Goal: Transaction & Acquisition: Purchase product/service

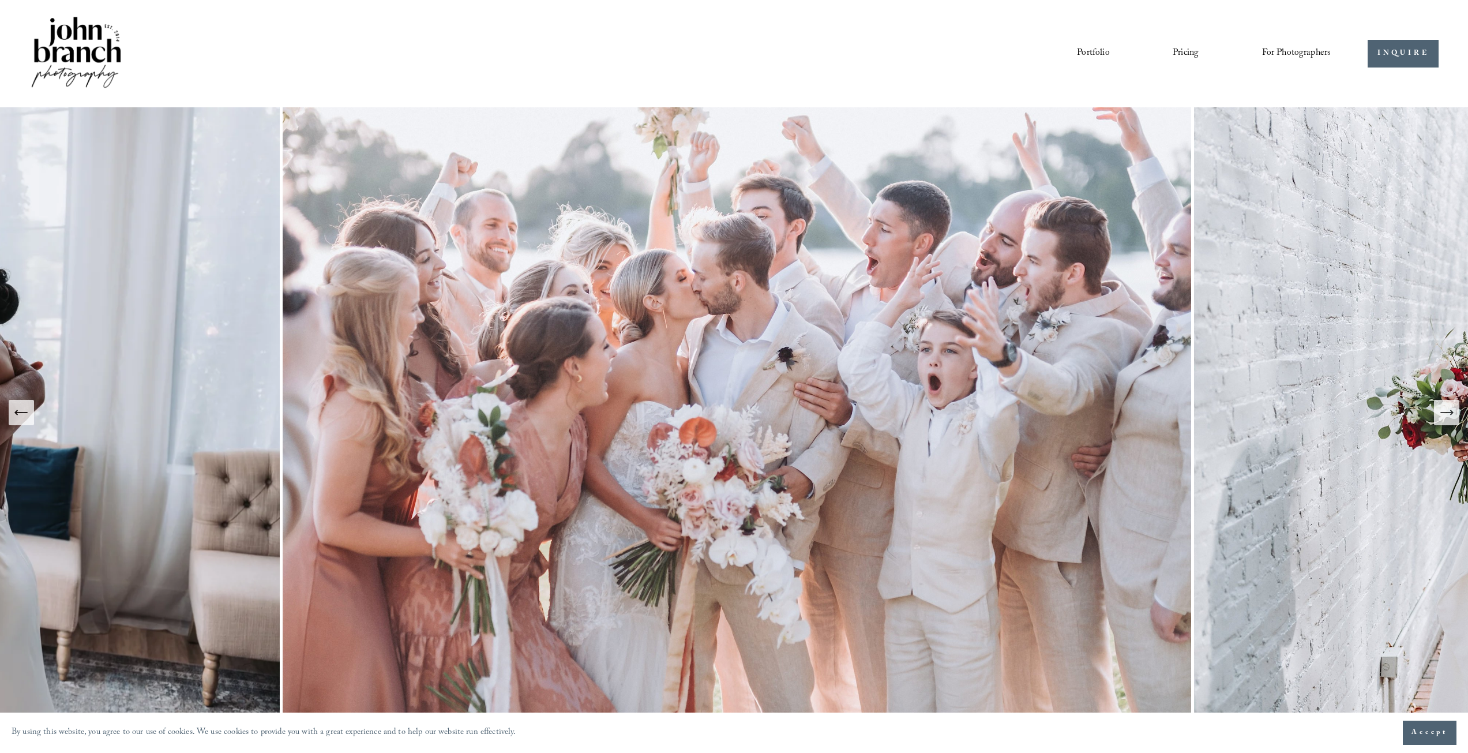
click at [1452, 403] on button "Next Slide" at bounding box center [1446, 412] width 25 height 25
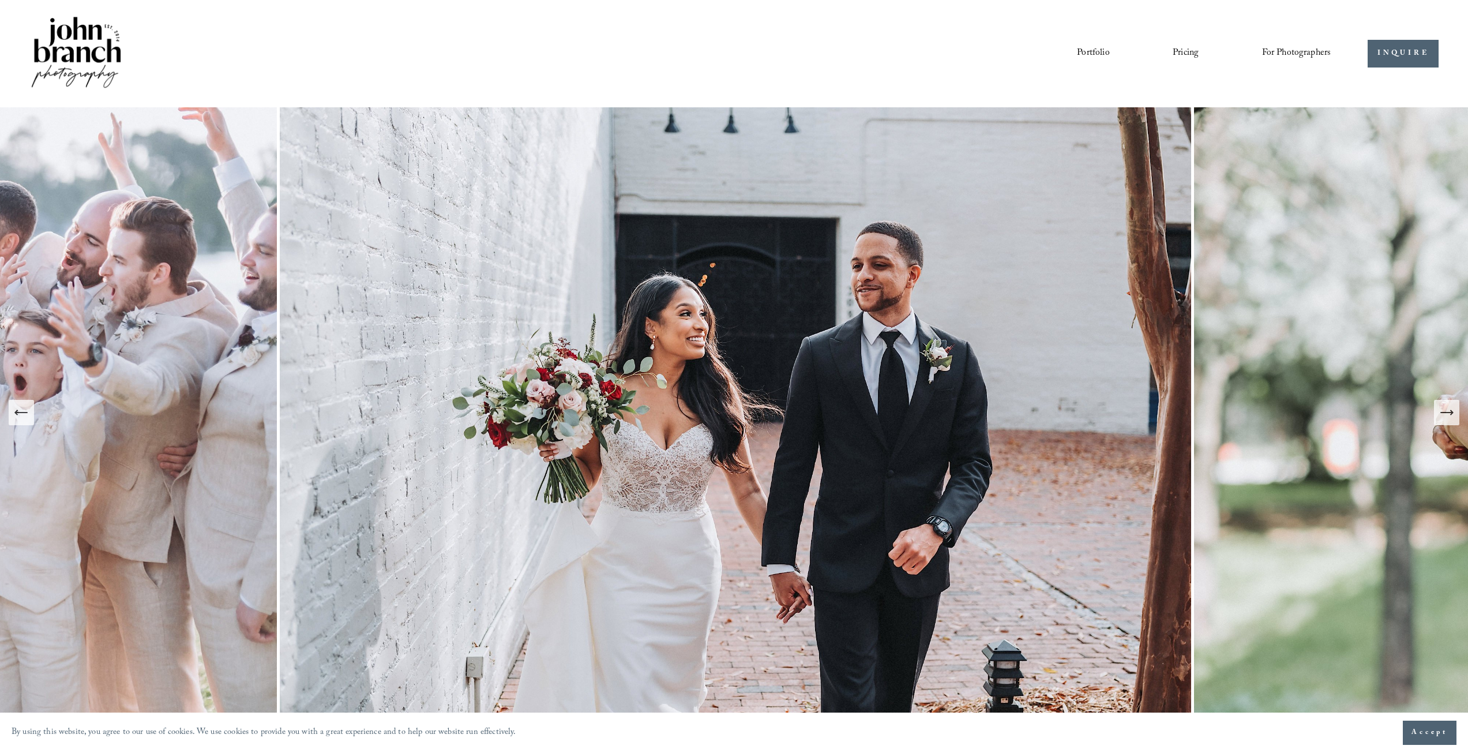
click at [1452, 403] on button "Next Slide" at bounding box center [1446, 412] width 25 height 25
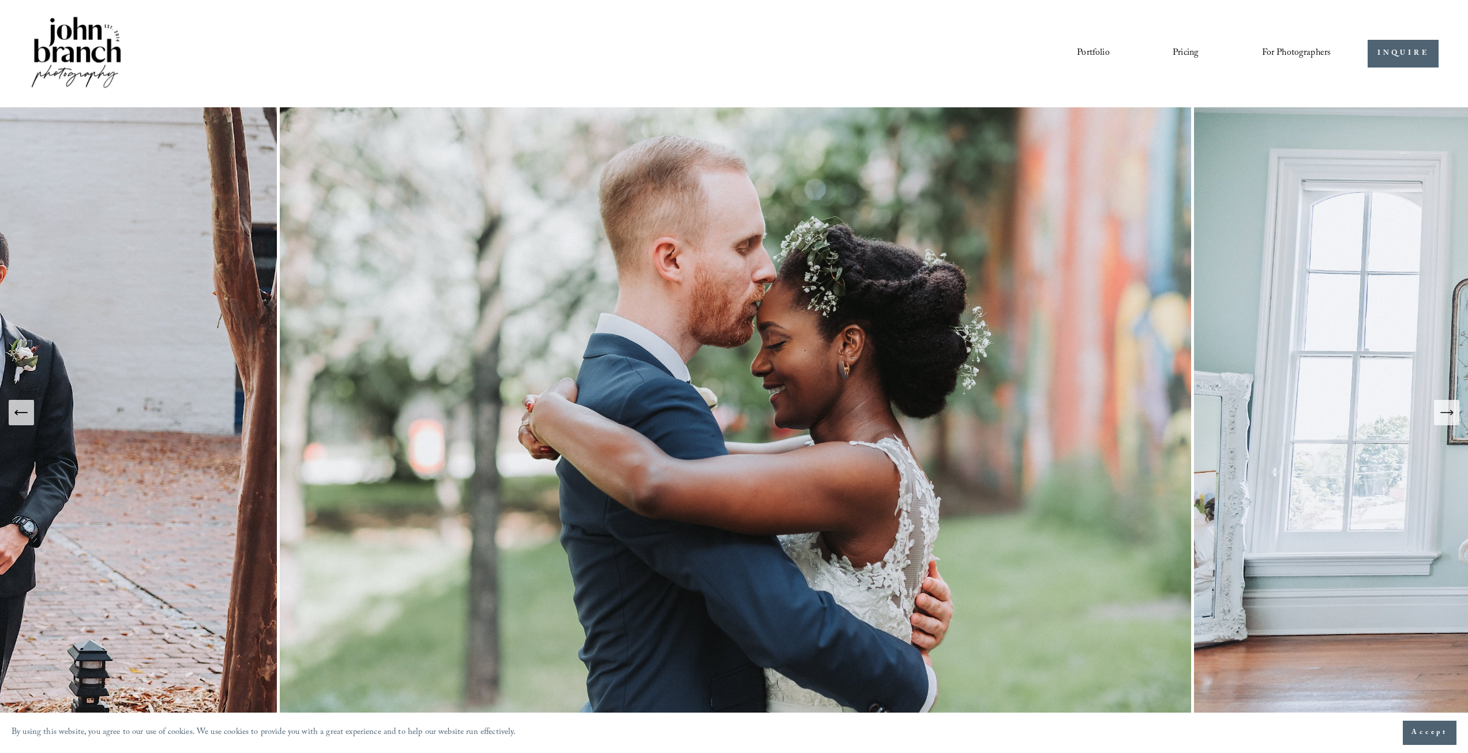
click at [1452, 403] on button "Next Slide" at bounding box center [1446, 412] width 25 height 25
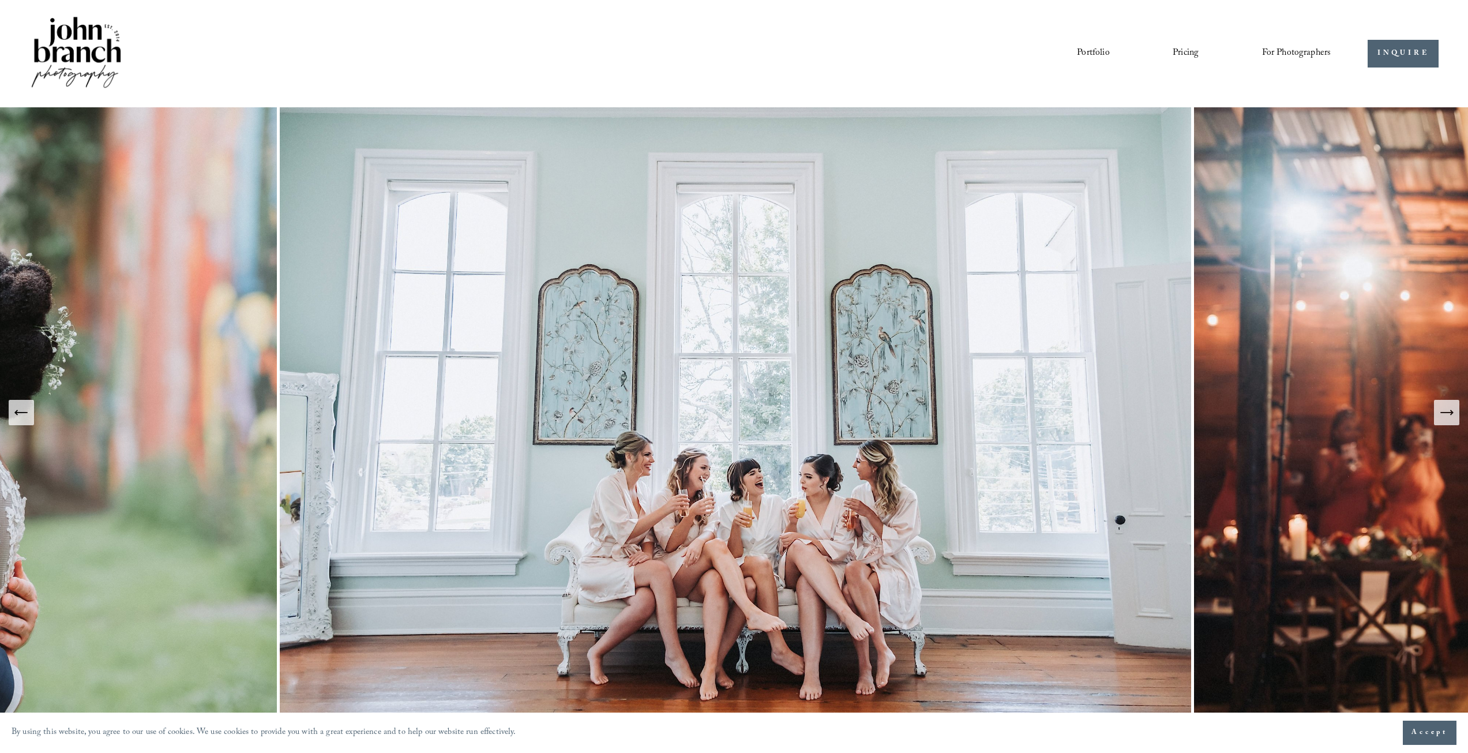
click at [1452, 403] on button "Next Slide" at bounding box center [1446, 412] width 25 height 25
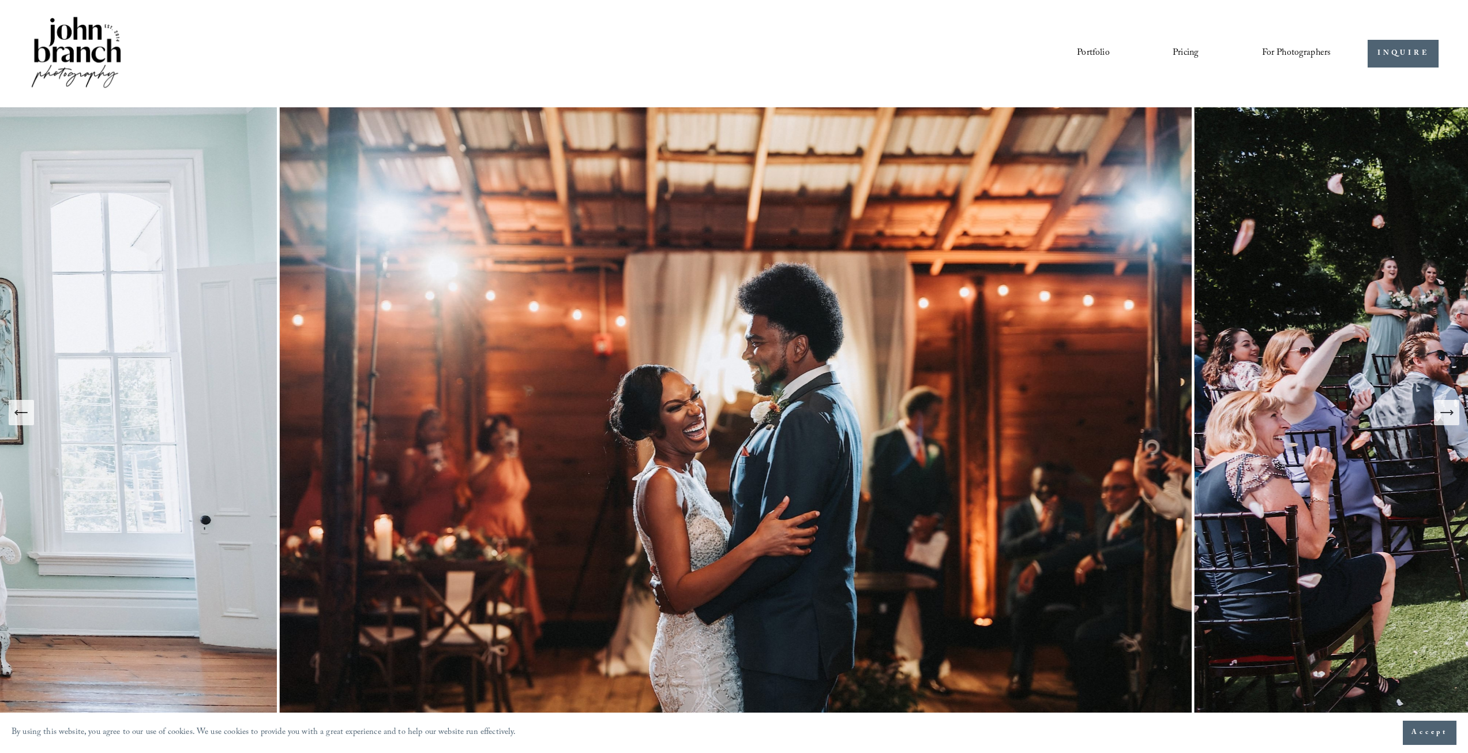
click at [1452, 403] on button "Next Slide" at bounding box center [1446, 412] width 25 height 25
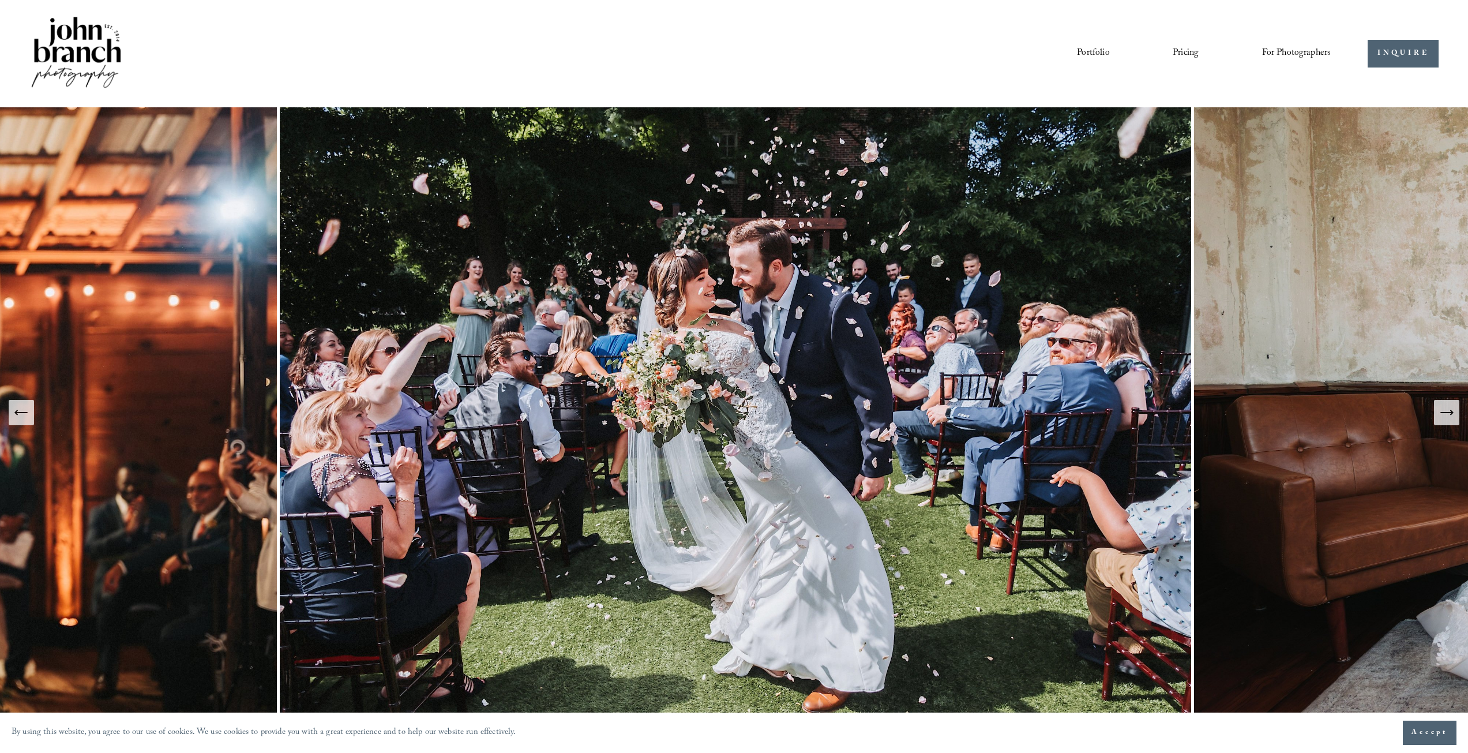
click at [1452, 403] on button "Next Slide" at bounding box center [1446, 412] width 25 height 25
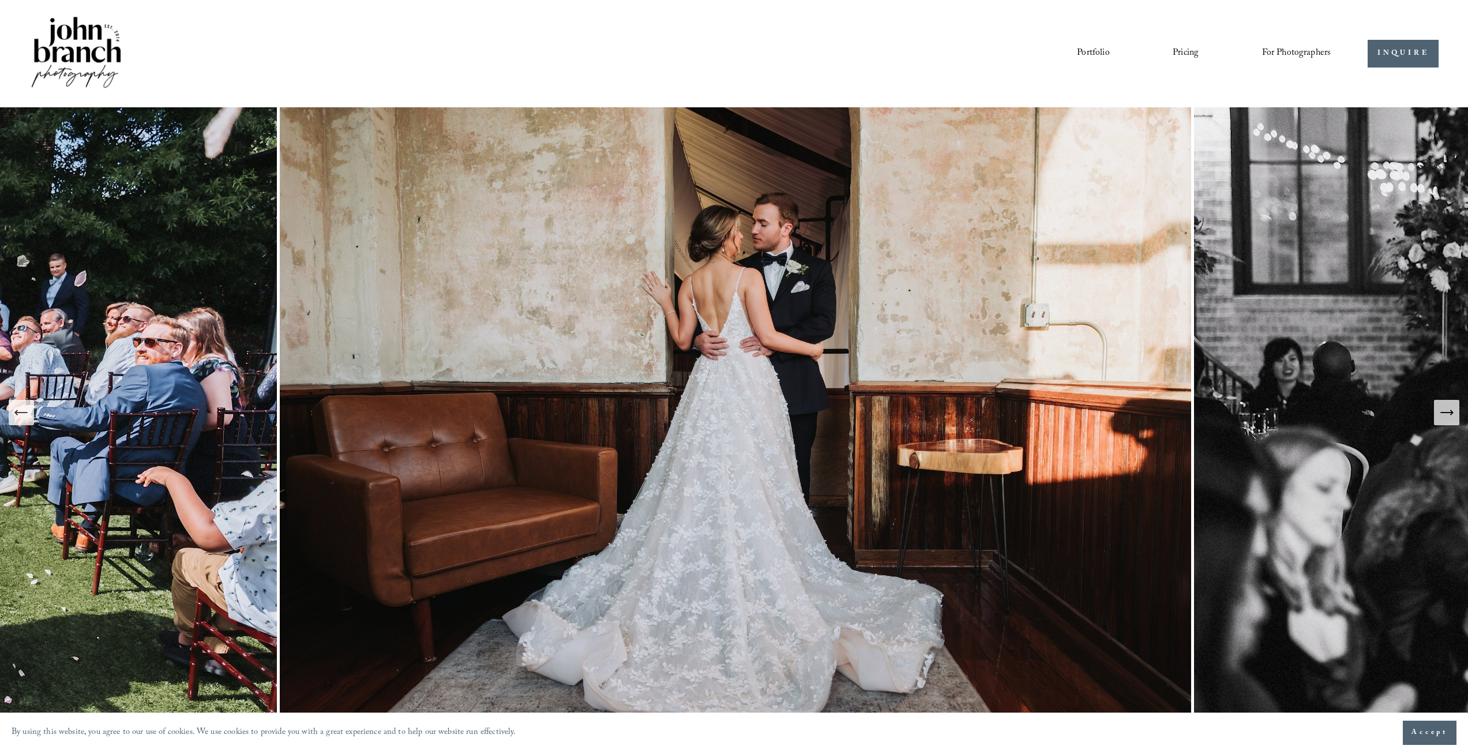
click at [0, 0] on span "Presets" at bounding box center [0, 0] width 0 height 0
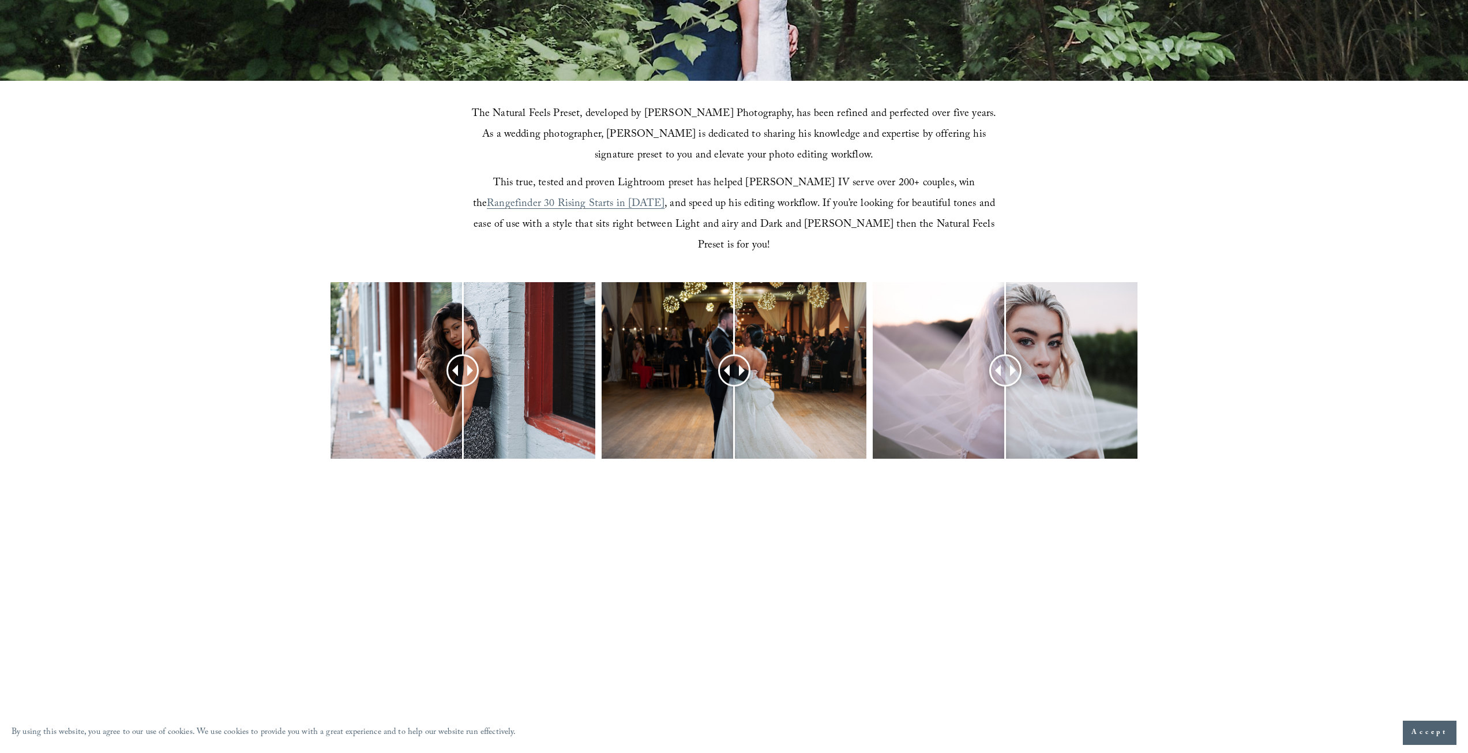
scroll to position [462, 0]
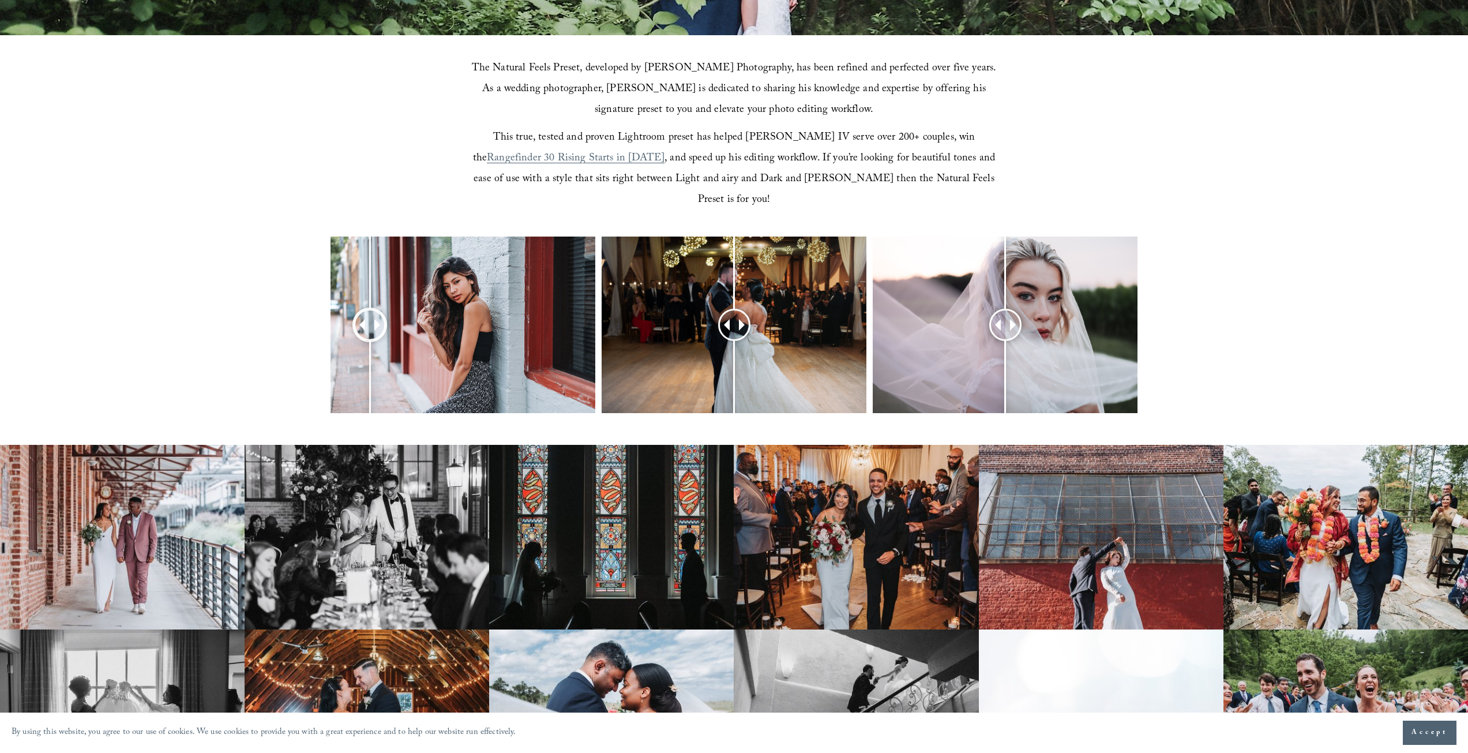
drag, startPoint x: 462, startPoint y: 312, endPoint x: 370, endPoint y: 317, distance: 92.5
click at [370, 317] on div at bounding box center [370, 325] width 30 height 30
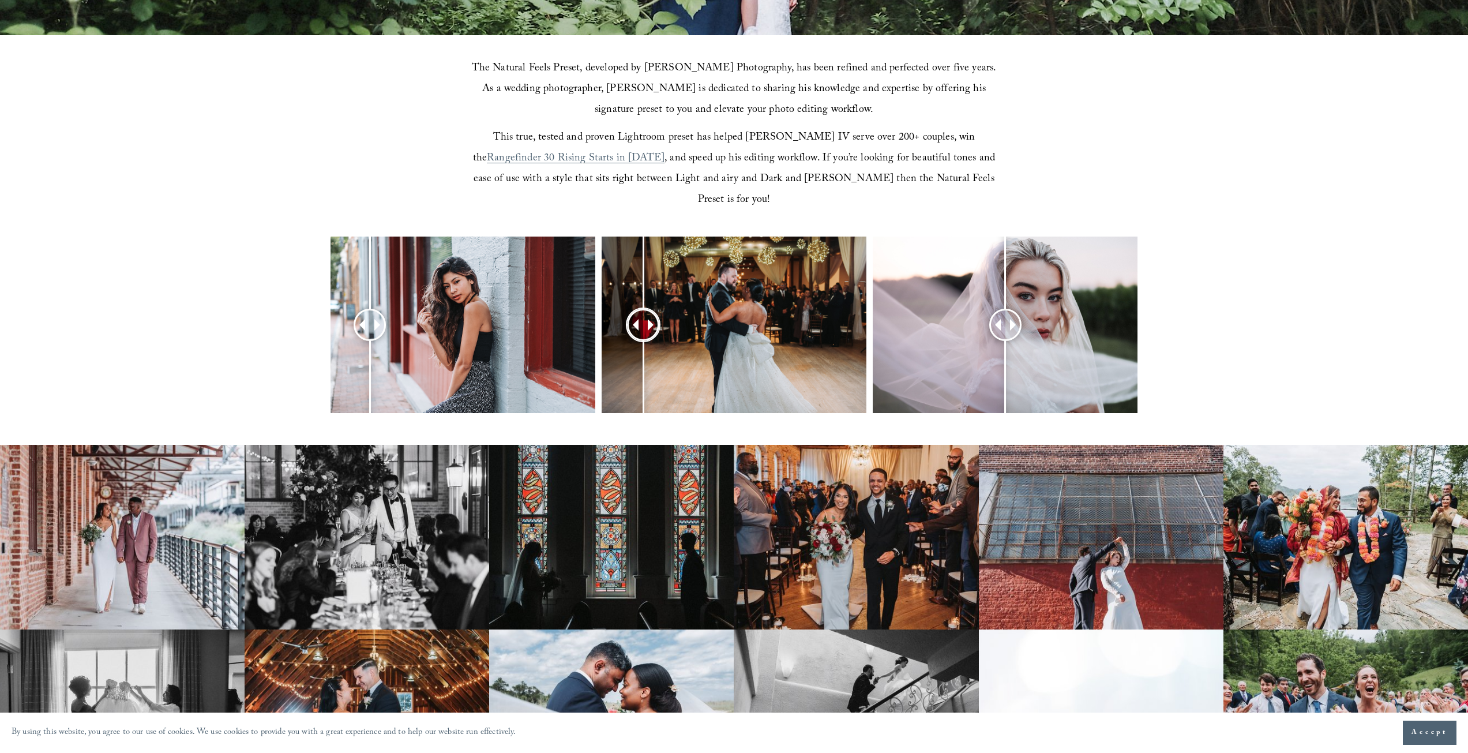
drag, startPoint x: 739, startPoint y: 302, endPoint x: 643, endPoint y: 301, distance: 95.8
click at [643, 309] on div at bounding box center [643, 325] width 32 height 32
drag, startPoint x: 1003, startPoint y: 294, endPoint x: 956, endPoint y: 289, distance: 47.6
click at [956, 309] on div at bounding box center [965, 324] width 31 height 31
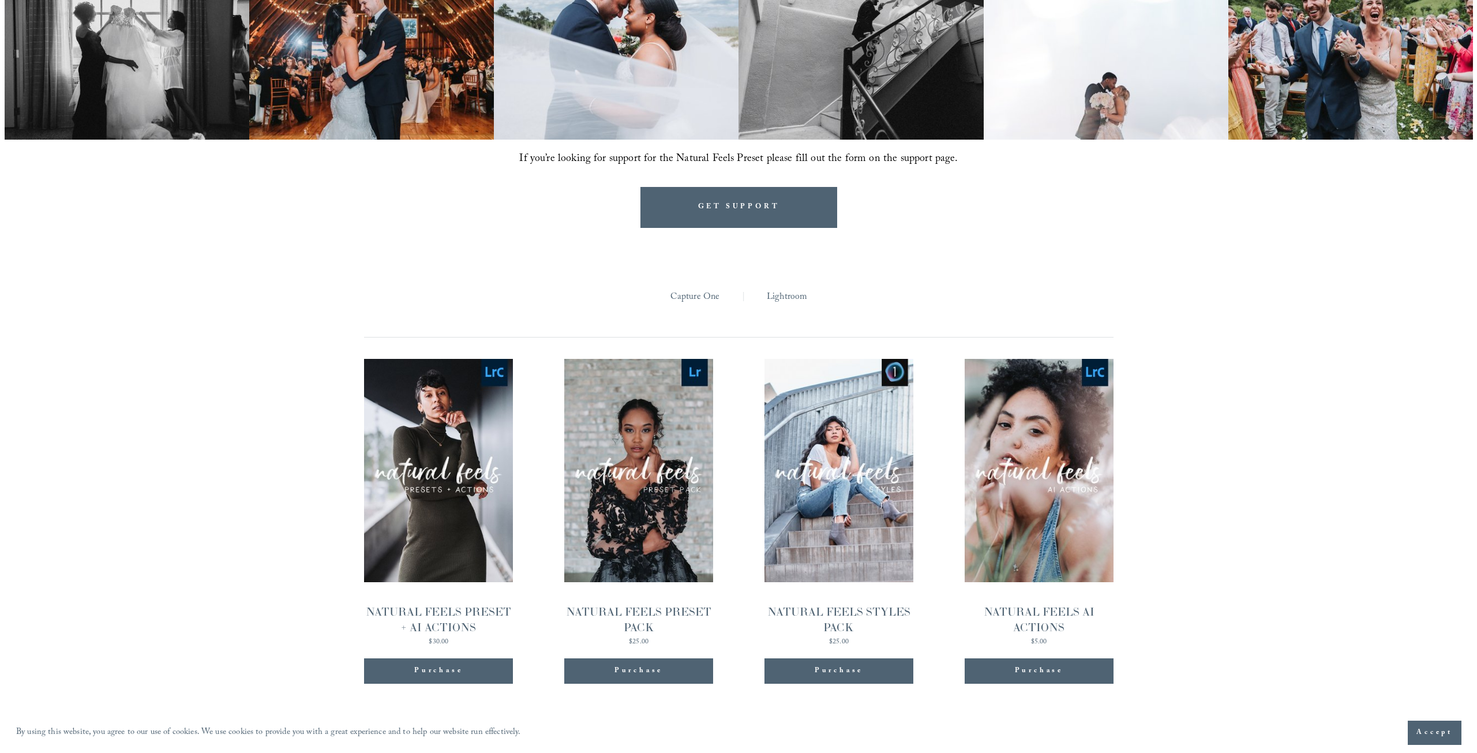
scroll to position [1212, 0]
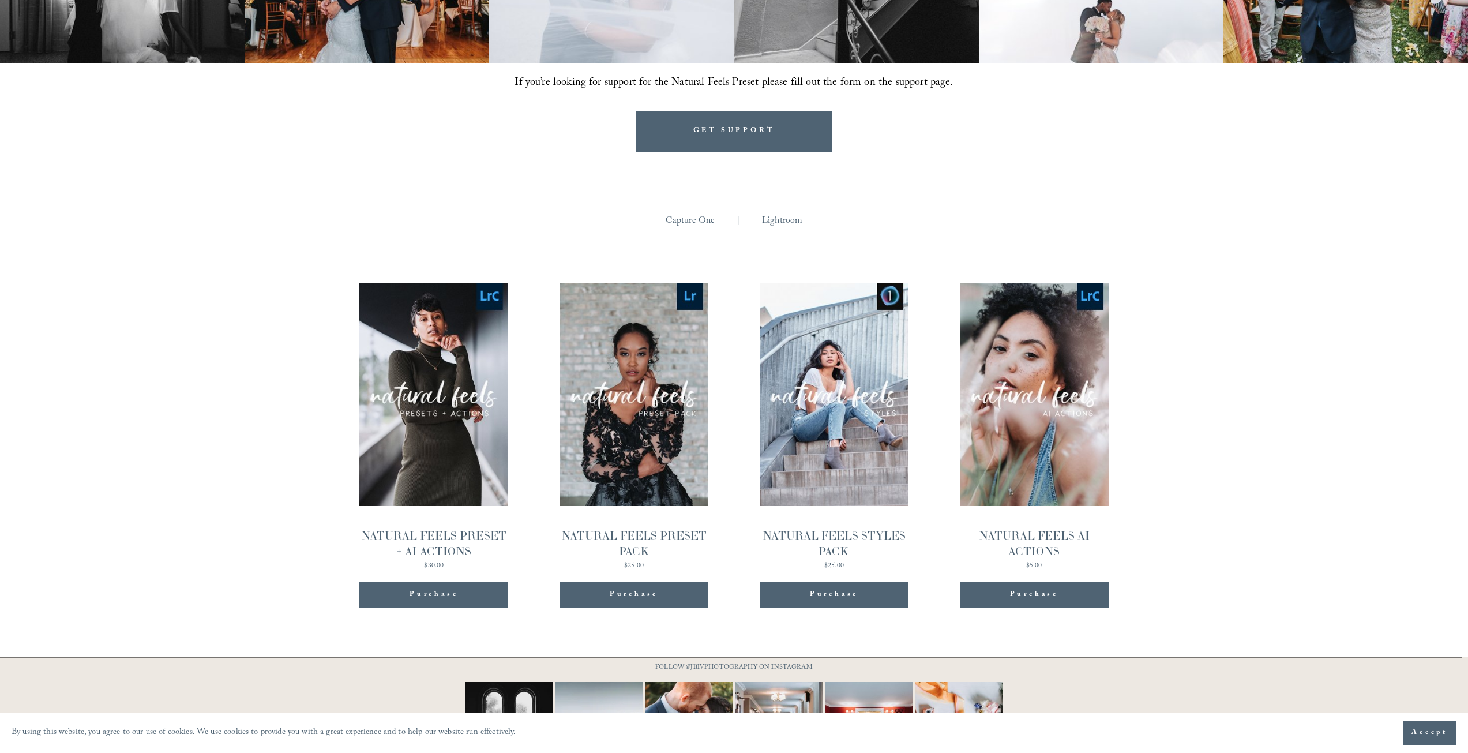
click at [452, 357] on span "Quick View" at bounding box center [434, 373] width 72 height 32
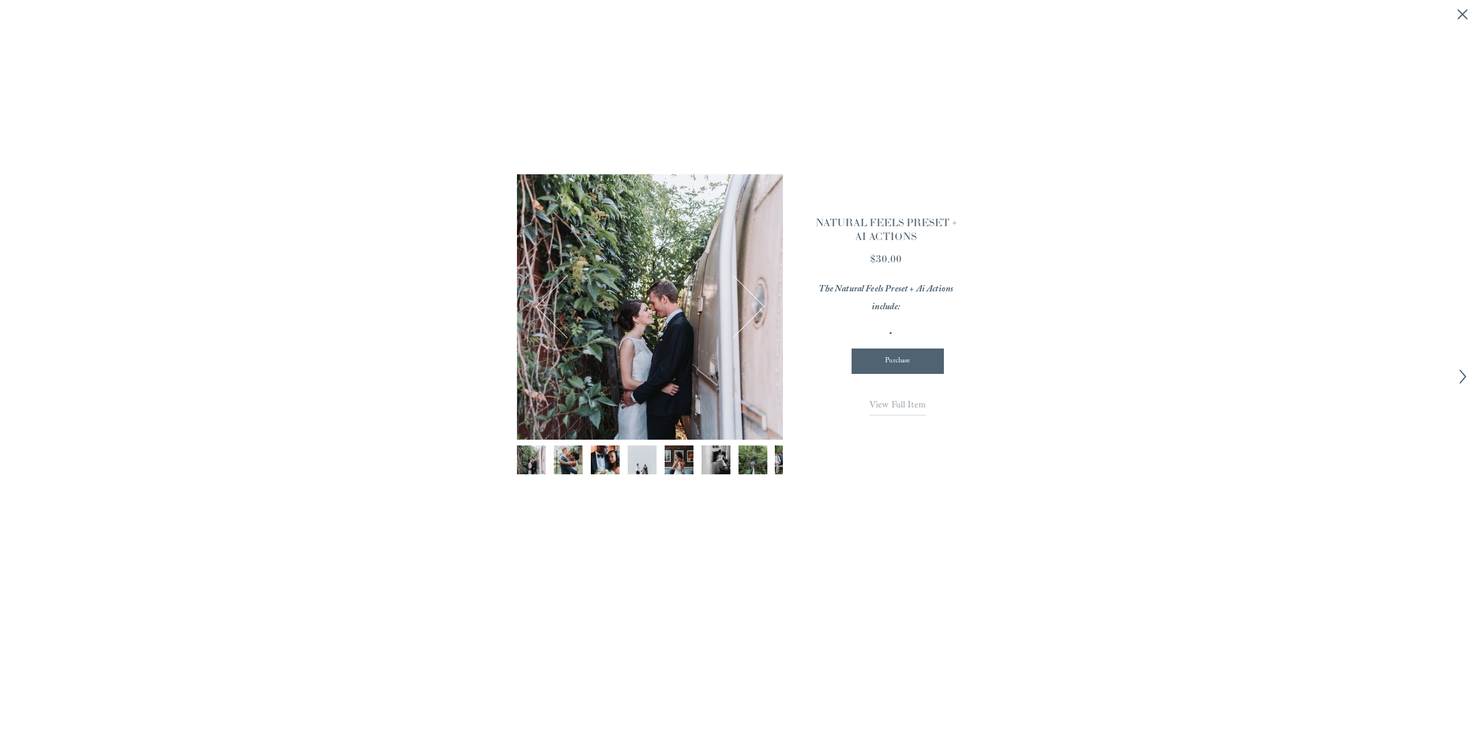
click at [888, 309] on em "The Natural Feels Preset + Ai Actions include:" at bounding box center [887, 298] width 136 height 33
click at [889, 328] on p at bounding box center [897, 335] width 125 height 18
click at [890, 403] on span "View Full Item" at bounding box center [898, 406] width 57 height 16
